Goal: Navigation & Orientation: Find specific page/section

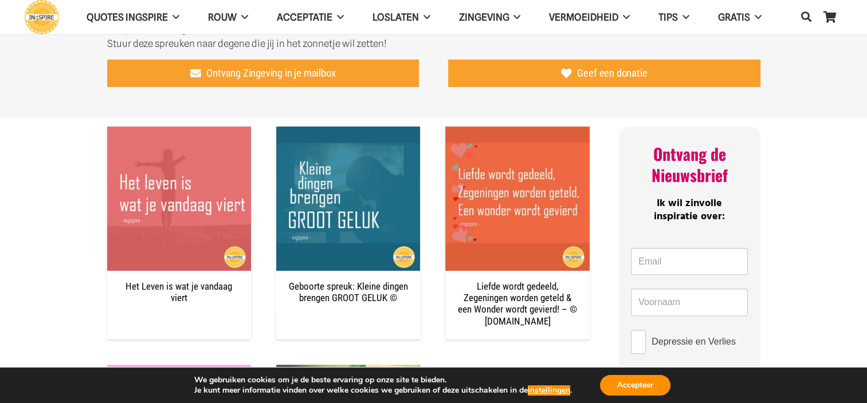
scroll to position [385, 0]
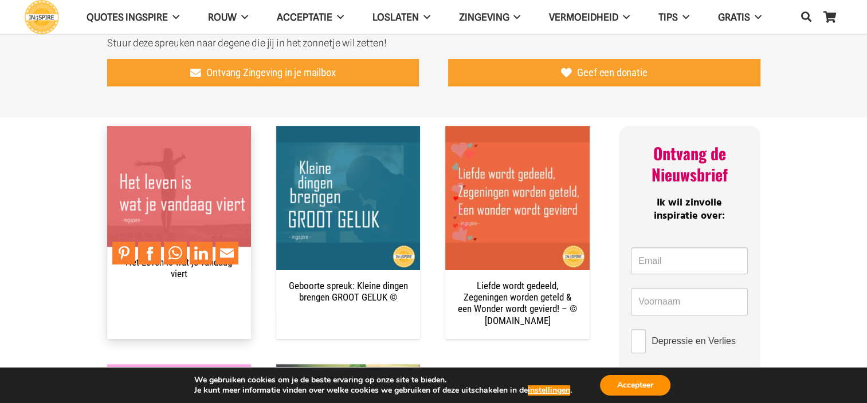
click at [163, 200] on img "Het Leven is wat je vandaag viert" at bounding box center [179, 198] width 144 height 144
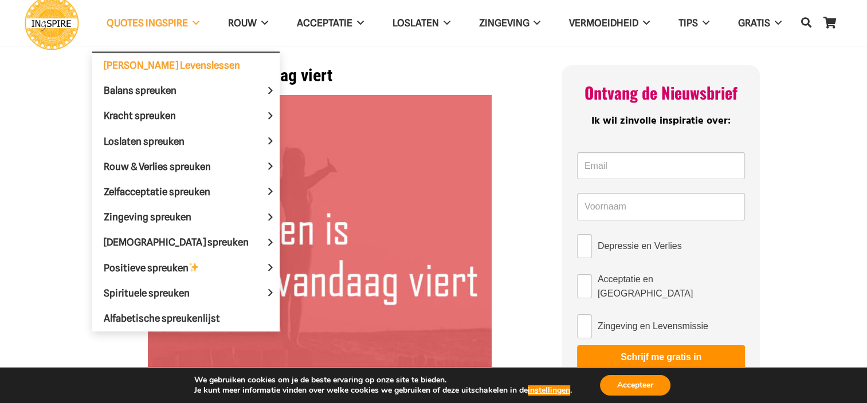
click at [163, 62] on span "[PERSON_NAME] Levenslessen" at bounding box center [172, 65] width 136 height 11
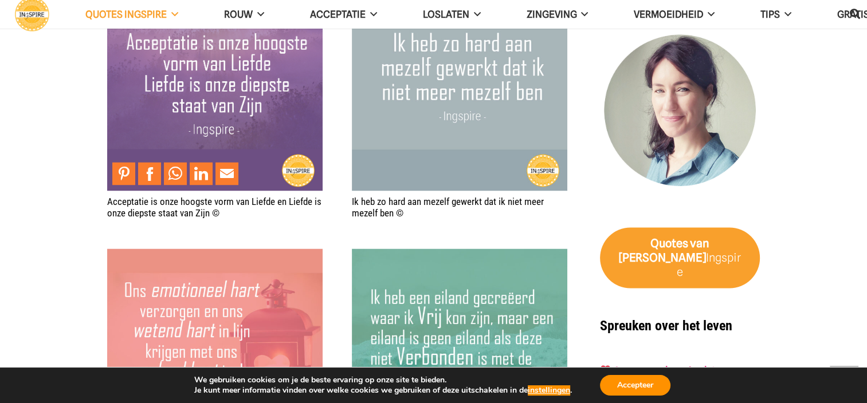
scroll to position [1880, 0]
